Goal: Task Accomplishment & Management: Manage account settings

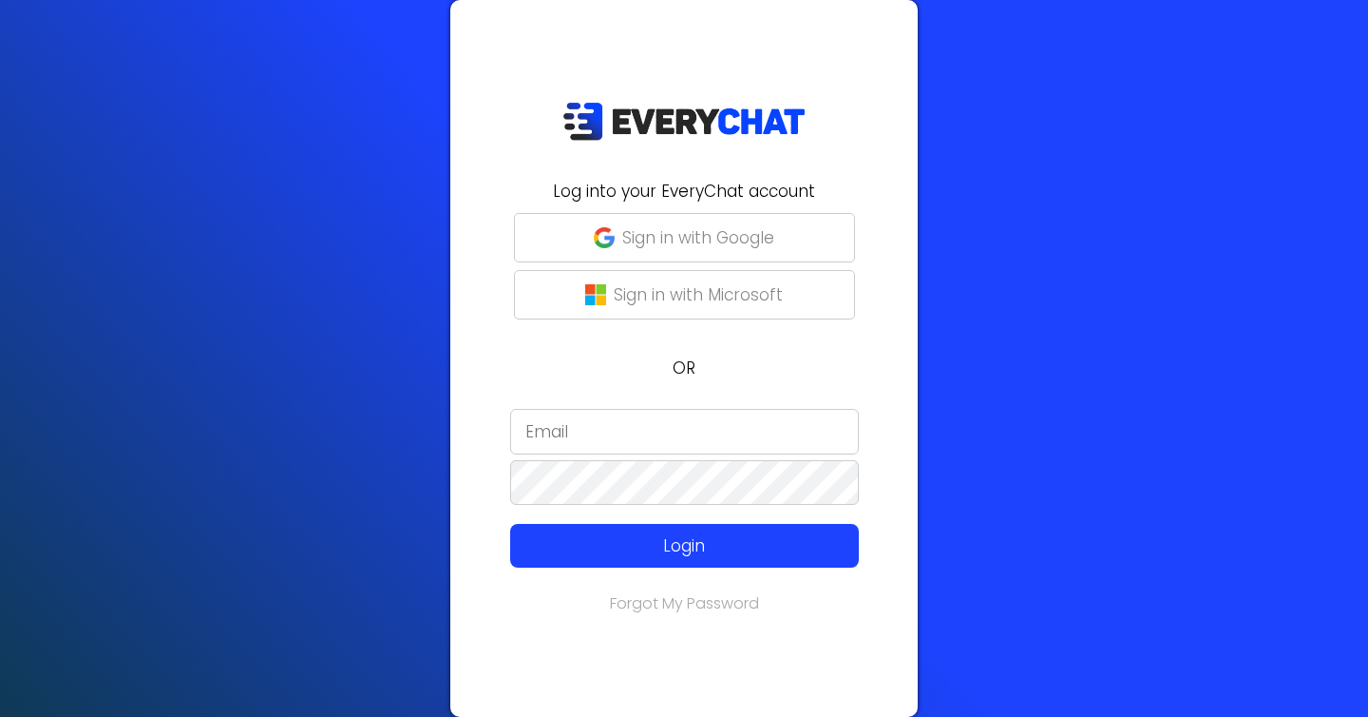
type input "[EMAIL_ADDRESS][DOMAIN_NAME]"
click at [684, 289] on p "Sign in with Microsoft" at bounding box center [698, 294] width 169 height 25
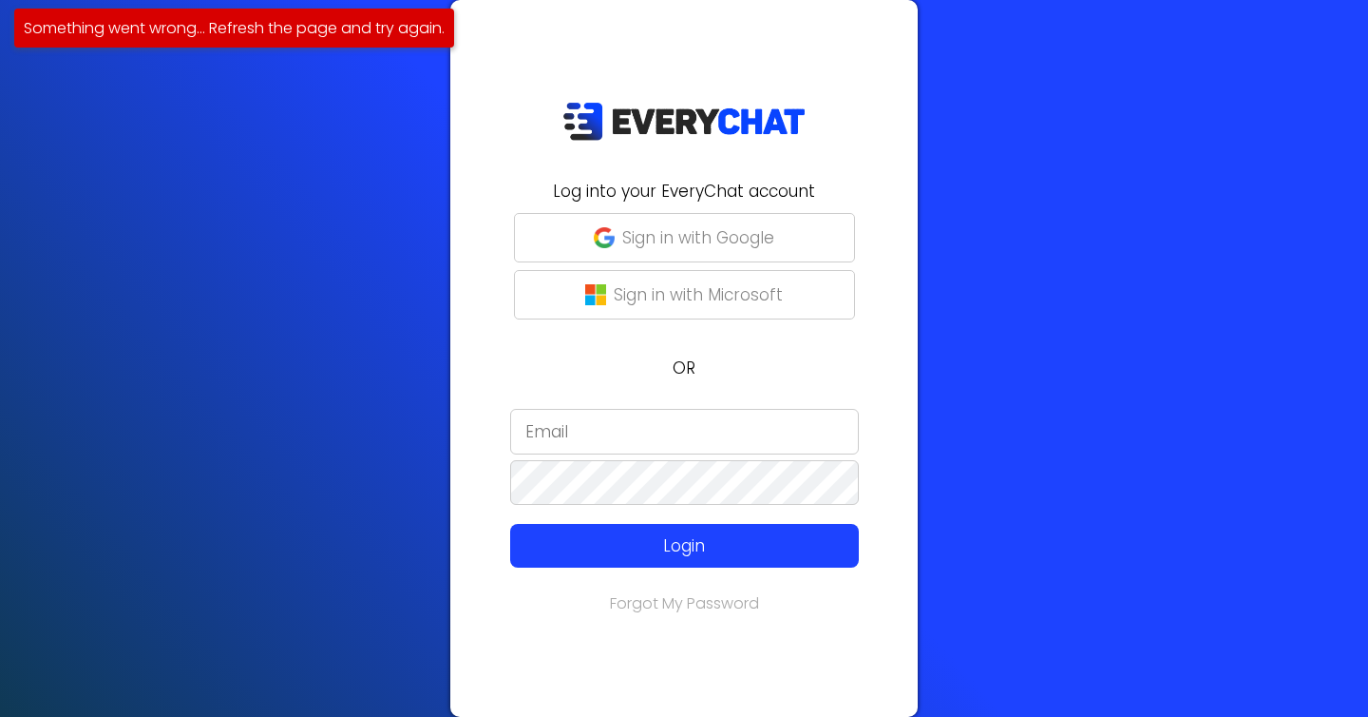
type input "[EMAIL_ADDRESS][DOMAIN_NAME]"
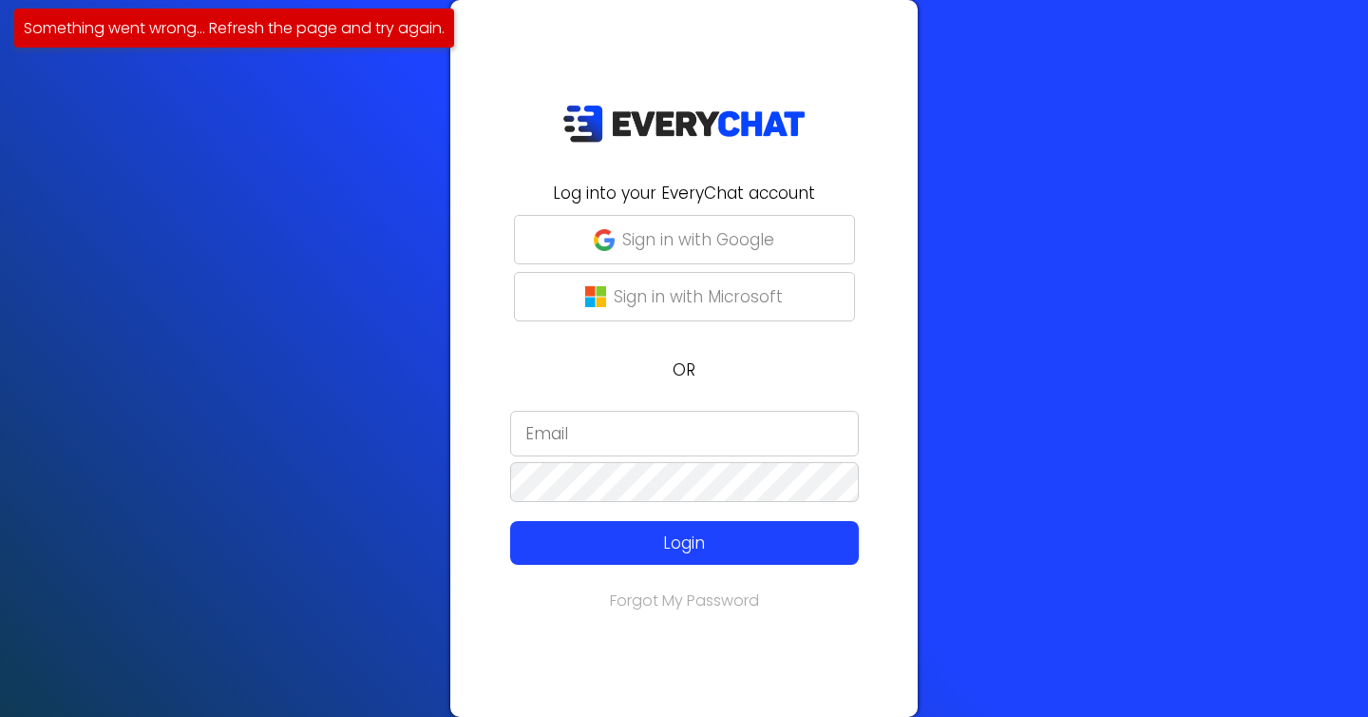
type input "[EMAIL_ADDRESS][DOMAIN_NAME]"
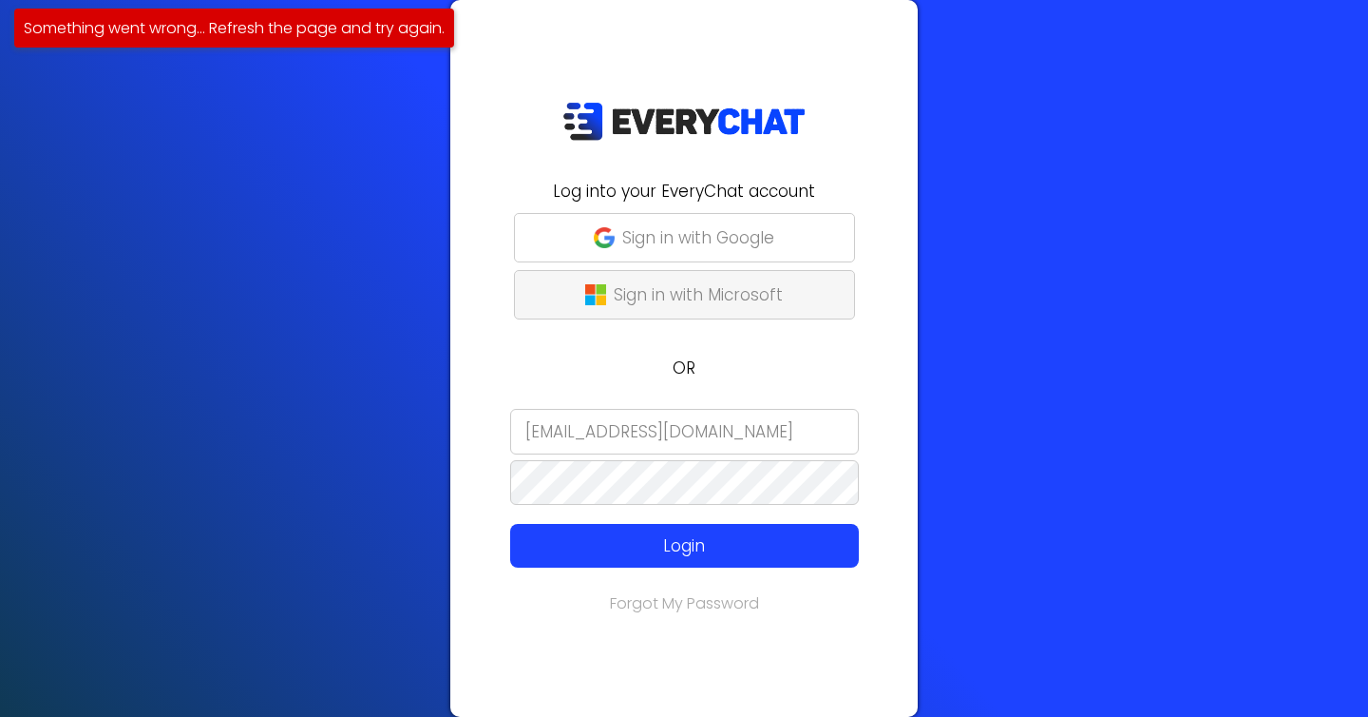
click at [717, 278] on button "Sign in with Microsoft" at bounding box center [684, 294] width 341 height 49
type input "[EMAIL_ADDRESS][DOMAIN_NAME]"
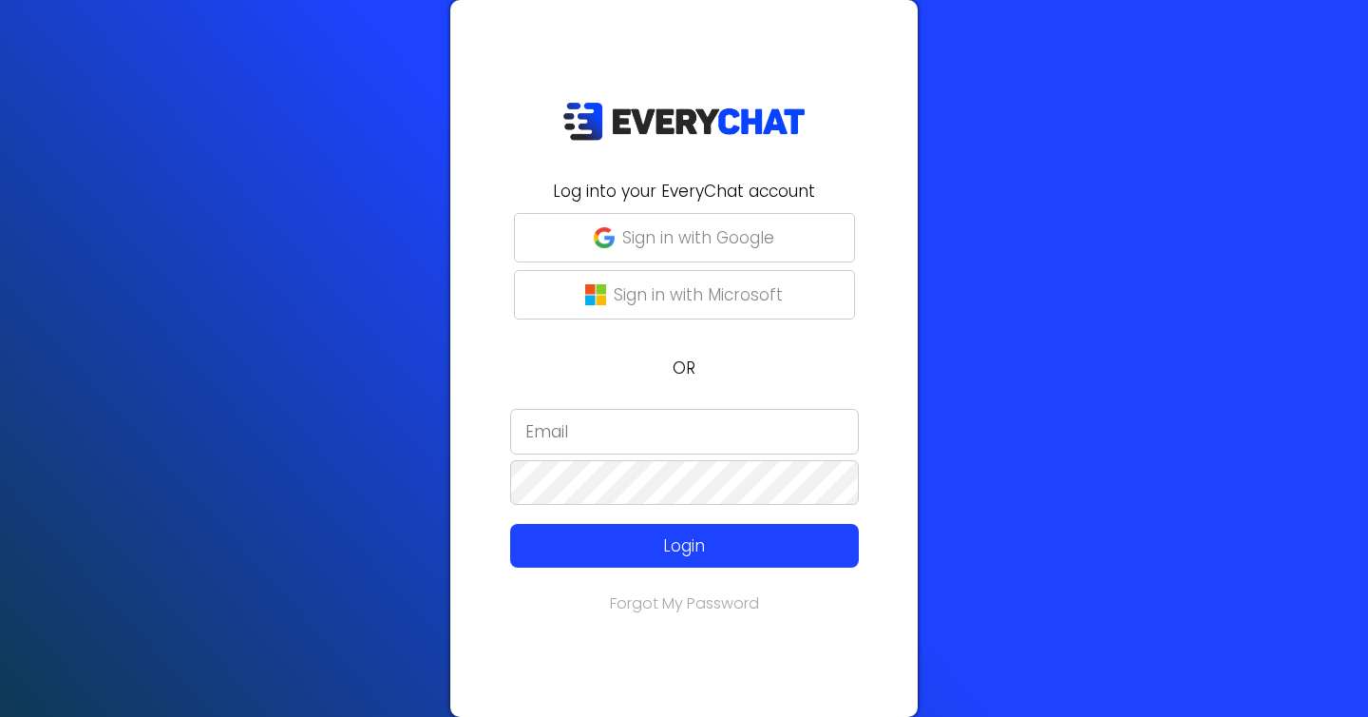
type input "[EMAIL_ADDRESS][DOMAIN_NAME]"
click at [734, 239] on p "Sign in with Google" at bounding box center [698, 237] width 152 height 25
